Goal: Use online tool/utility: Utilize a website feature to perform a specific function

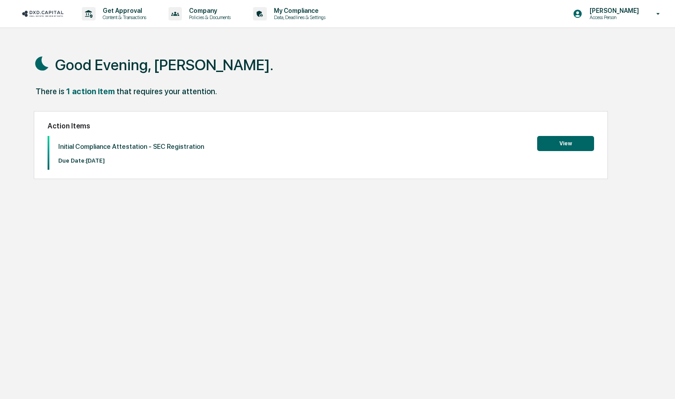
click at [543, 142] on button "View" at bounding box center [565, 143] width 57 height 15
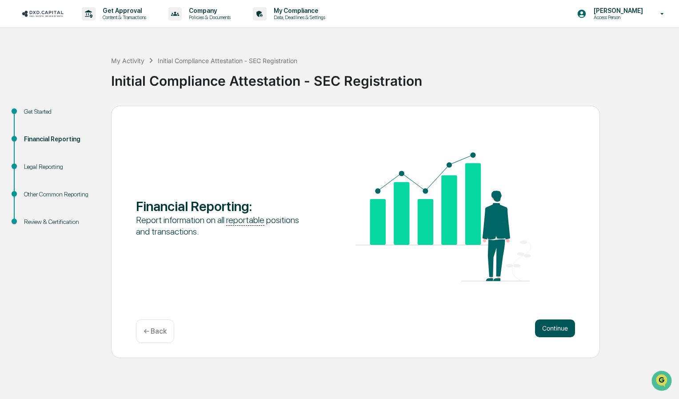
click at [540, 328] on button "Continue" at bounding box center [555, 329] width 40 height 18
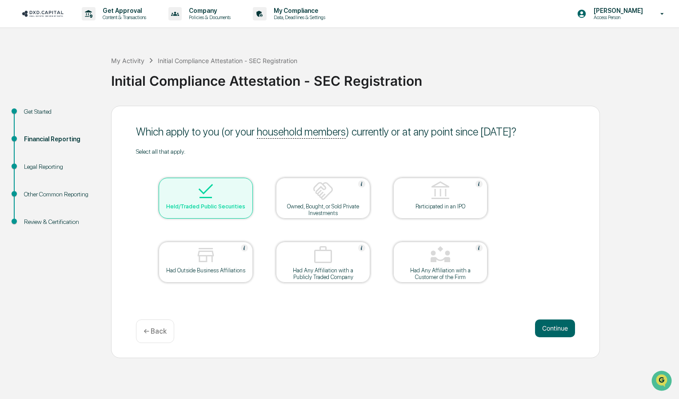
click at [243, 186] on div at bounding box center [205, 191] width 89 height 23
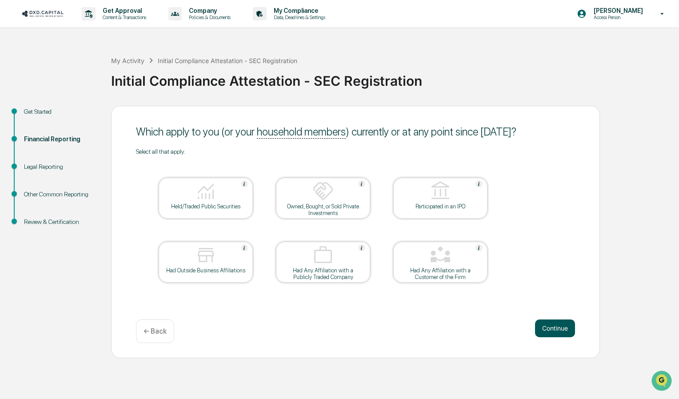
click at [550, 324] on button "Continue" at bounding box center [555, 329] width 40 height 18
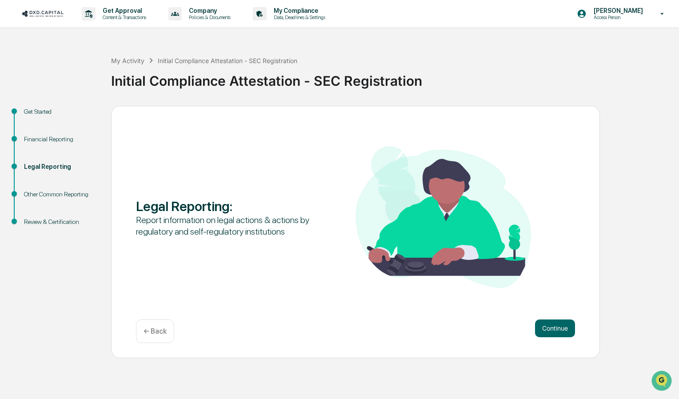
click at [161, 332] on p "← Back" at bounding box center [155, 331] width 23 height 8
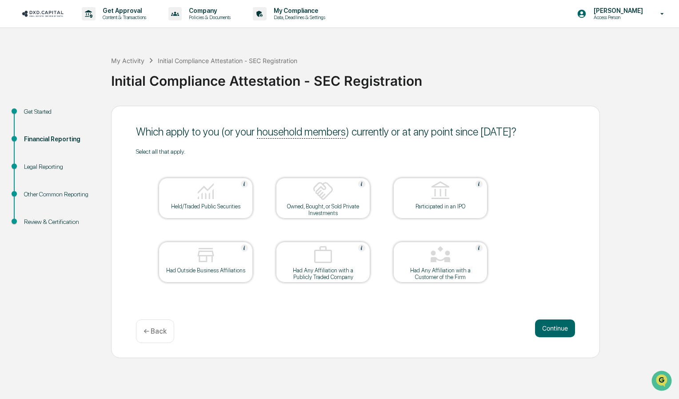
click at [205, 196] on img at bounding box center [205, 190] width 21 height 21
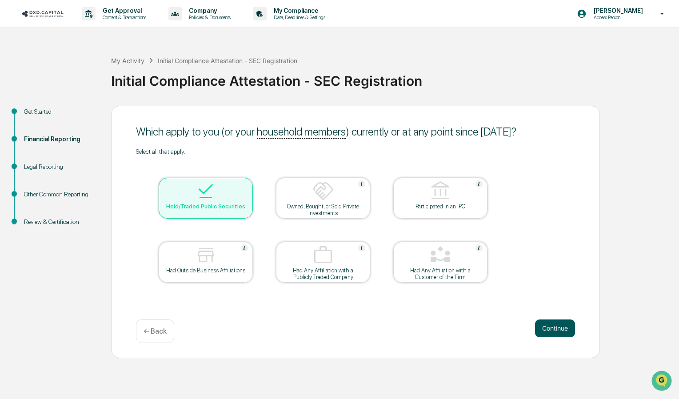
click at [556, 329] on button "Continue" at bounding box center [555, 329] width 40 height 18
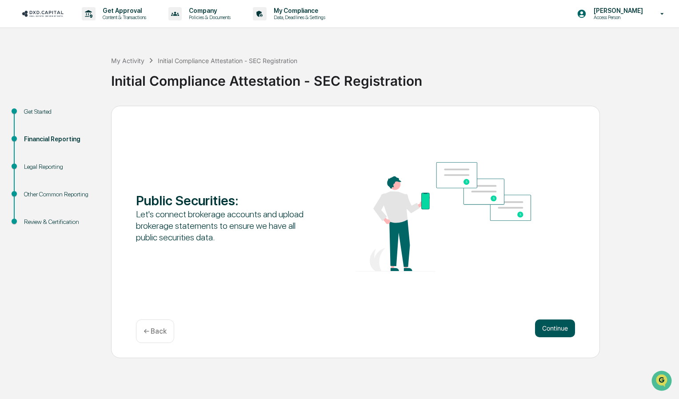
click at [548, 323] on button "Continue" at bounding box center [555, 329] width 40 height 18
